Goal: Task Accomplishment & Management: Manage account settings

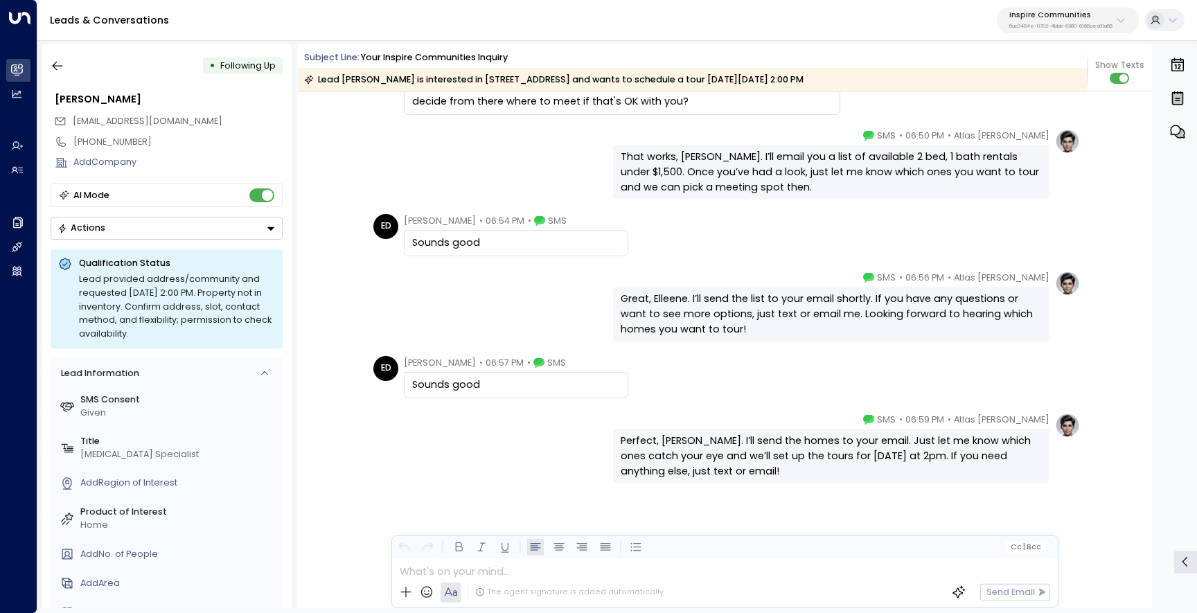
scroll to position [2838, 0]
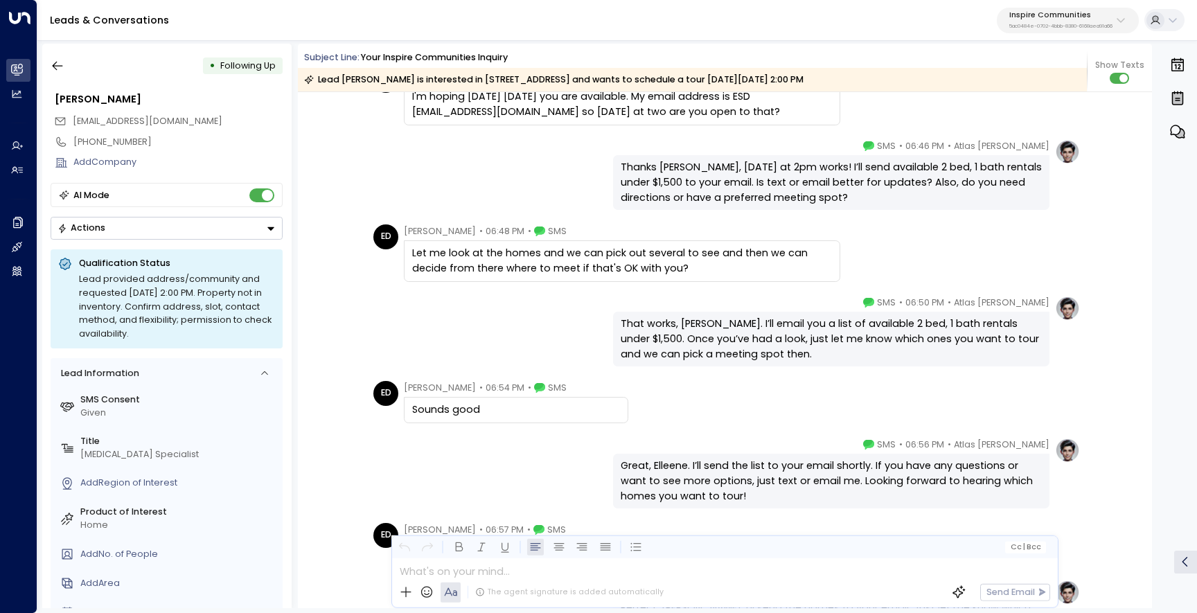
click at [1183, 129] on icon "button" at bounding box center [1178, 131] width 17 height 17
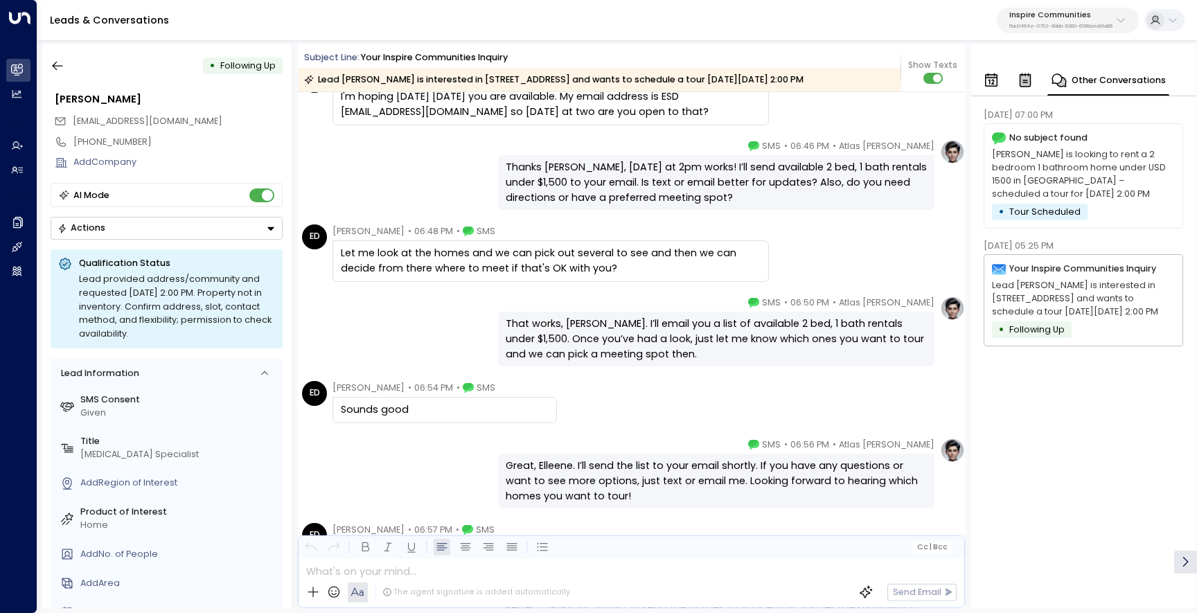
click at [1104, 311] on p "Lead Elleene Dawson is interested in 70 Beaver Run Rd, Newnan, GA 30263 and wan…" at bounding box center [1083, 298] width 183 height 39
click at [937, 82] on div "Subject Line: Your Inspire Communities Inquiry Lead Elleene Dawson is intereste…" at bounding box center [631, 68] width 667 height 48
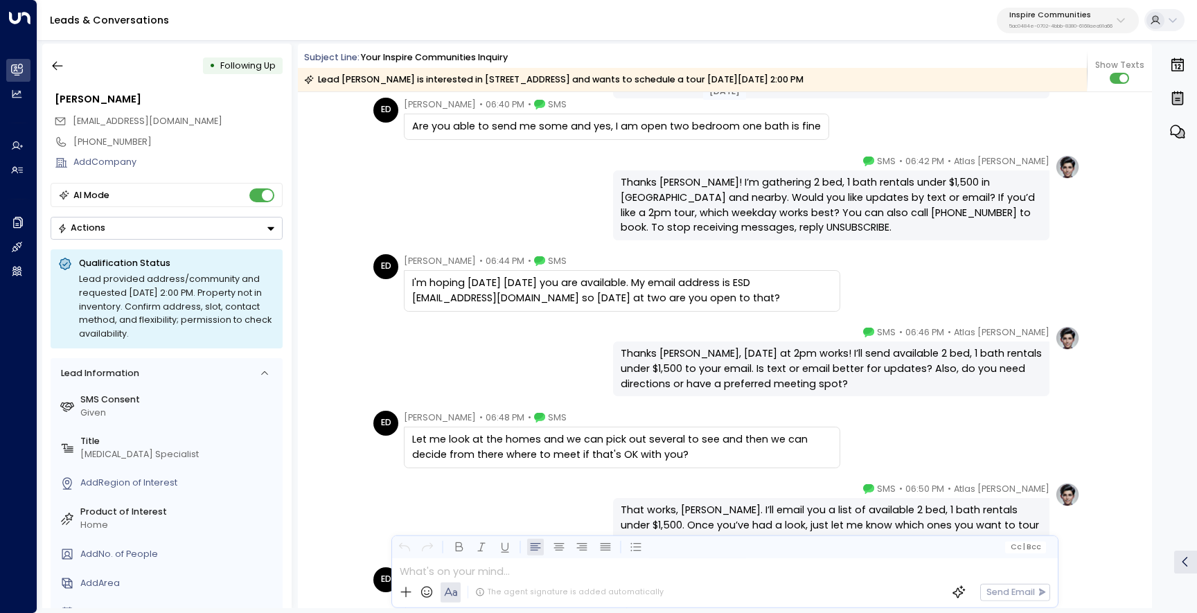
scroll to position [1343, 0]
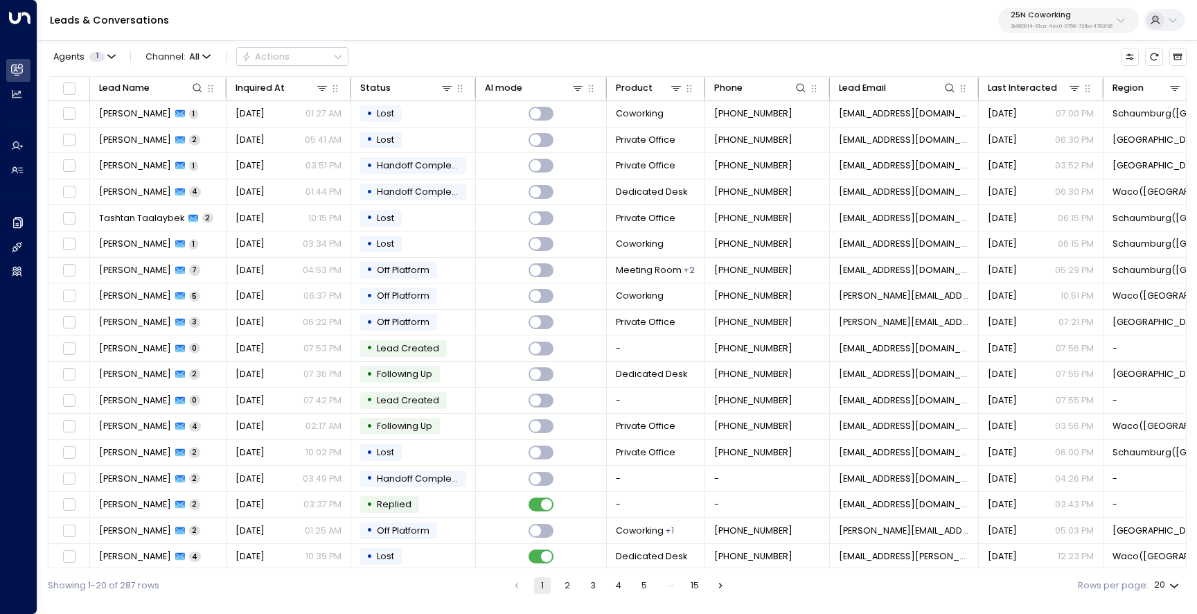
click at [1070, 21] on div "25N Coworking 3b9800f4-81ca-4ec0-8758-72fbe4763f36" at bounding box center [1062, 20] width 102 height 18
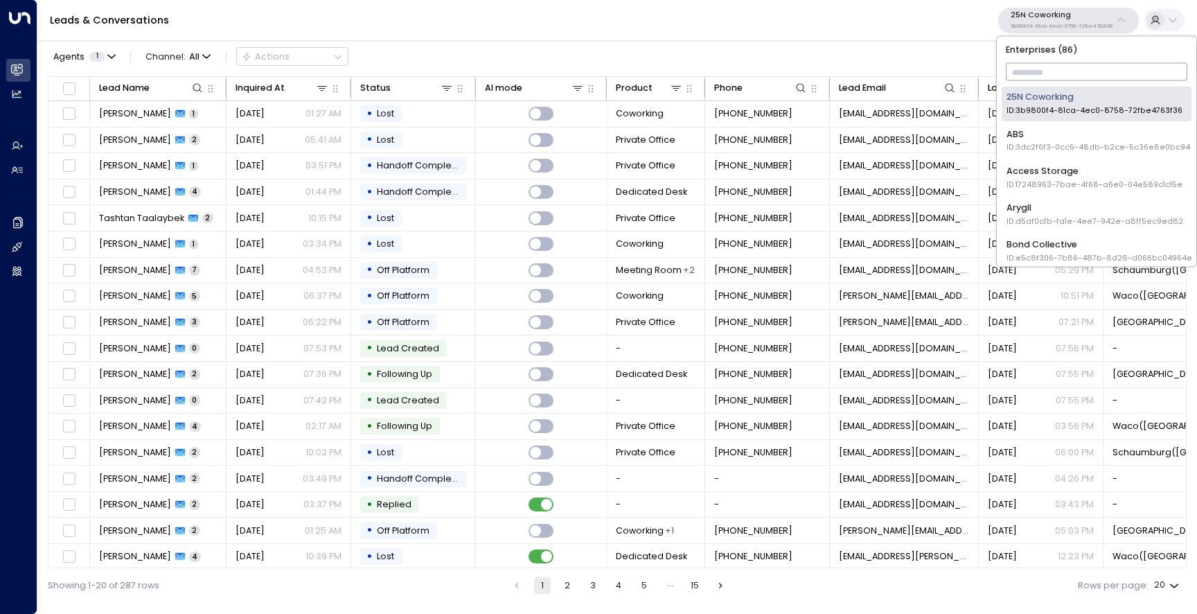
click at [1046, 60] on input "text" at bounding box center [1097, 72] width 182 height 24
type input "***"
click at [1052, 177] on div "Uniti Demos ID: 4c025b01-9fa0-46ff-ab3a-a620b886896e" at bounding box center [1096, 177] width 179 height 26
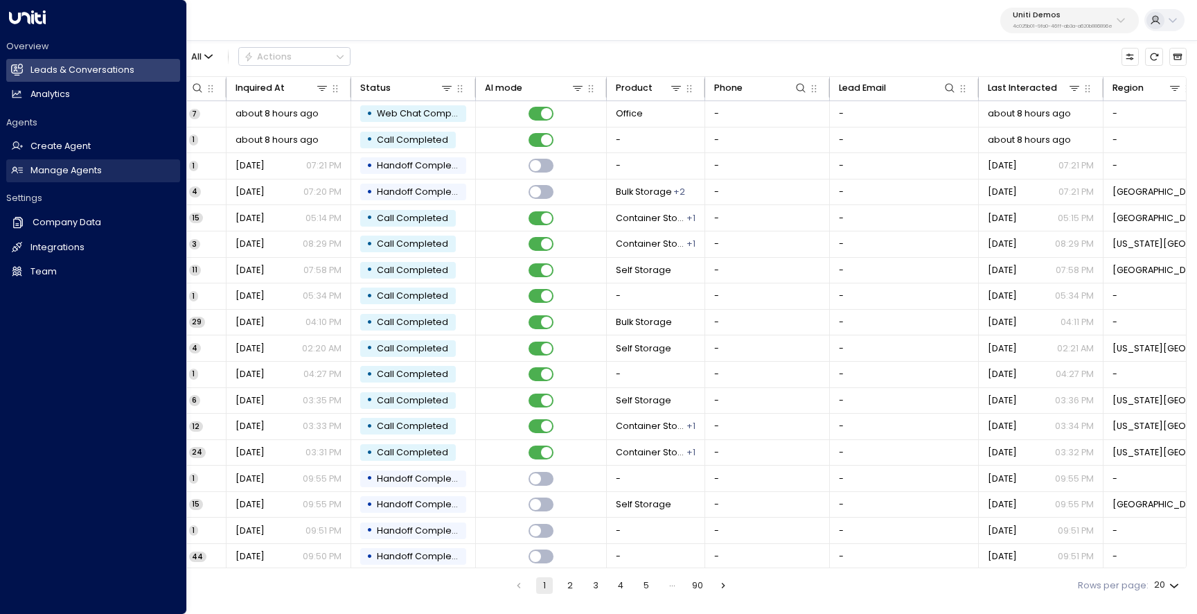
click at [39, 174] on h2 "Manage Agents" at bounding box center [65, 170] width 71 height 13
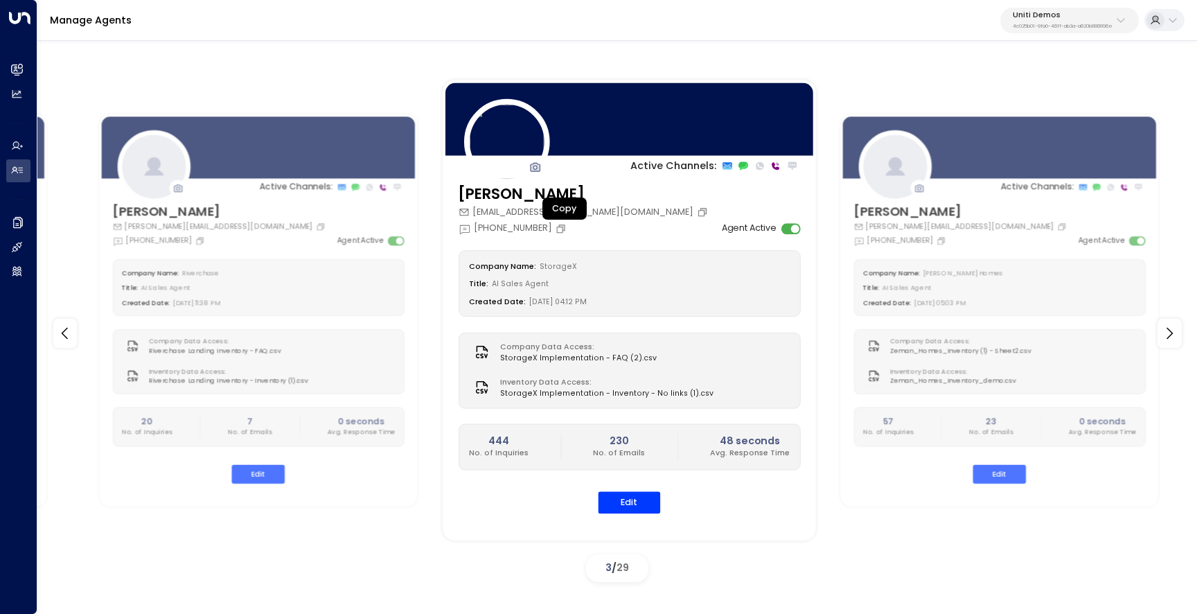
click at [569, 227] on button "Copy" at bounding box center [562, 228] width 14 height 11
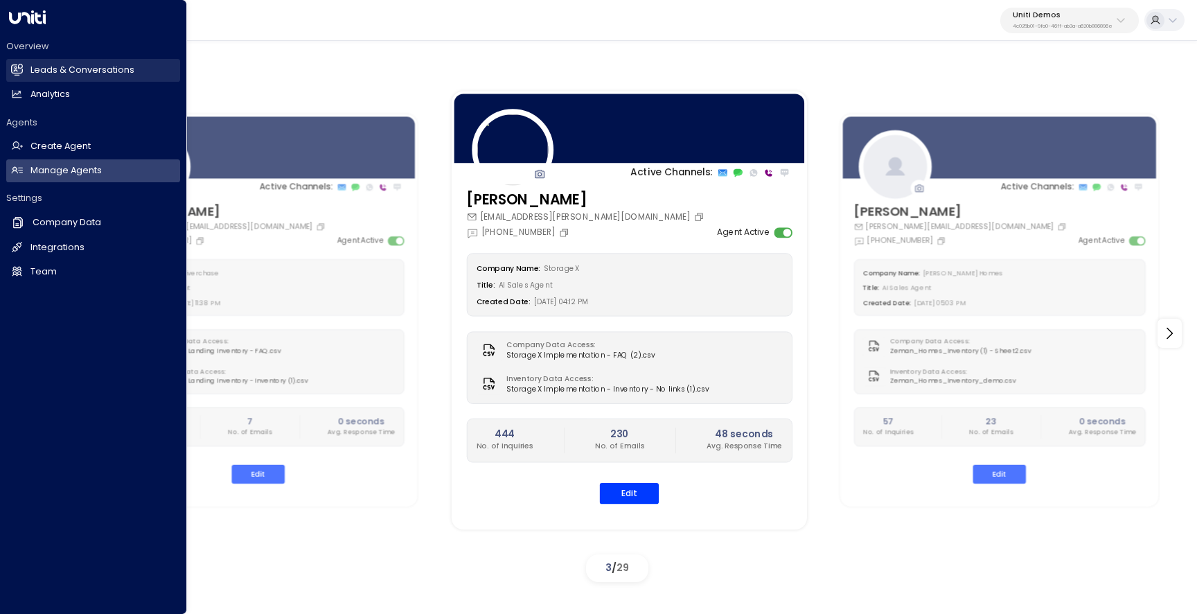
click at [33, 66] on h2 "Leads & Conversations" at bounding box center [82, 70] width 104 height 13
